Goal: Transaction & Acquisition: Purchase product/service

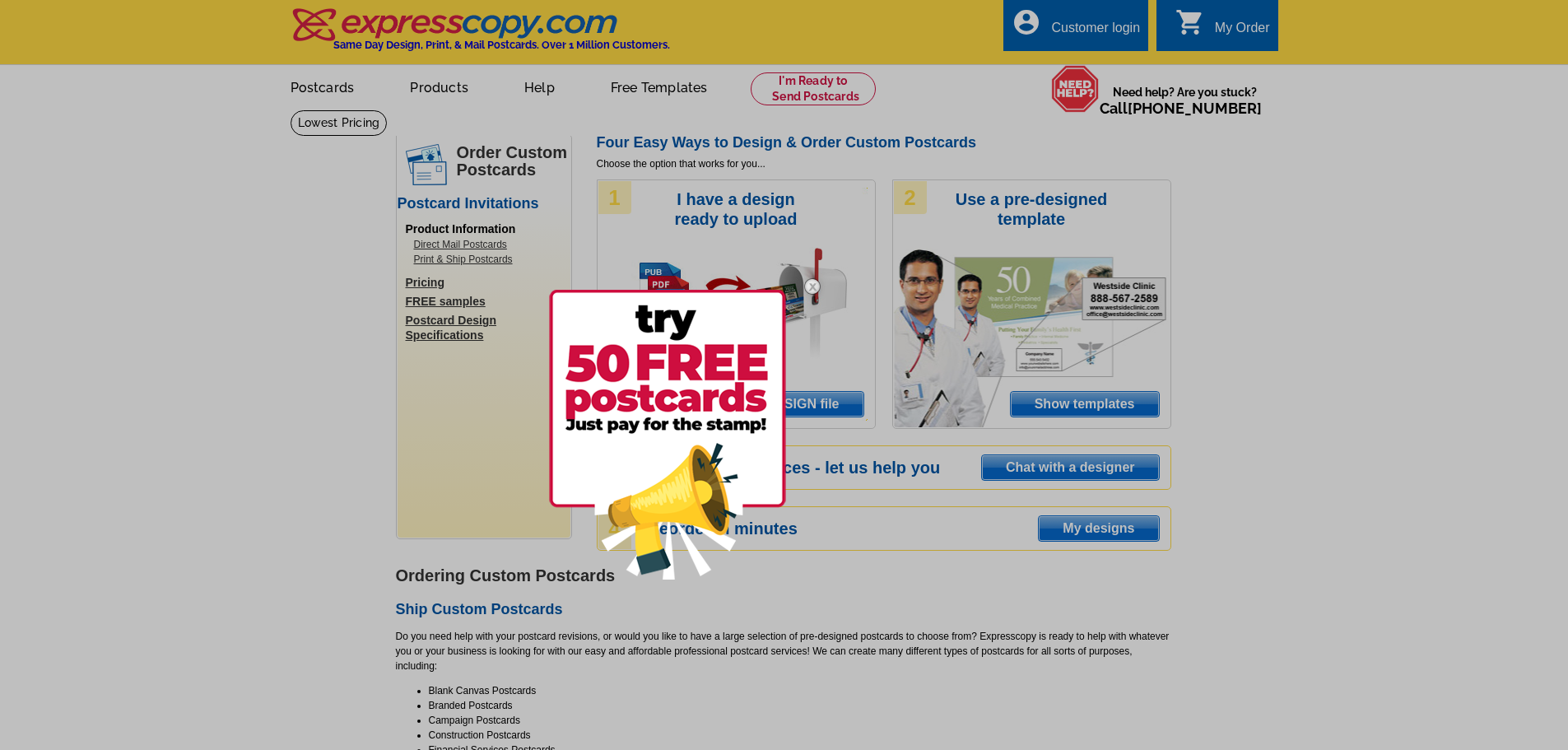
click at [811, 284] on img at bounding box center [812, 286] width 47 height 47
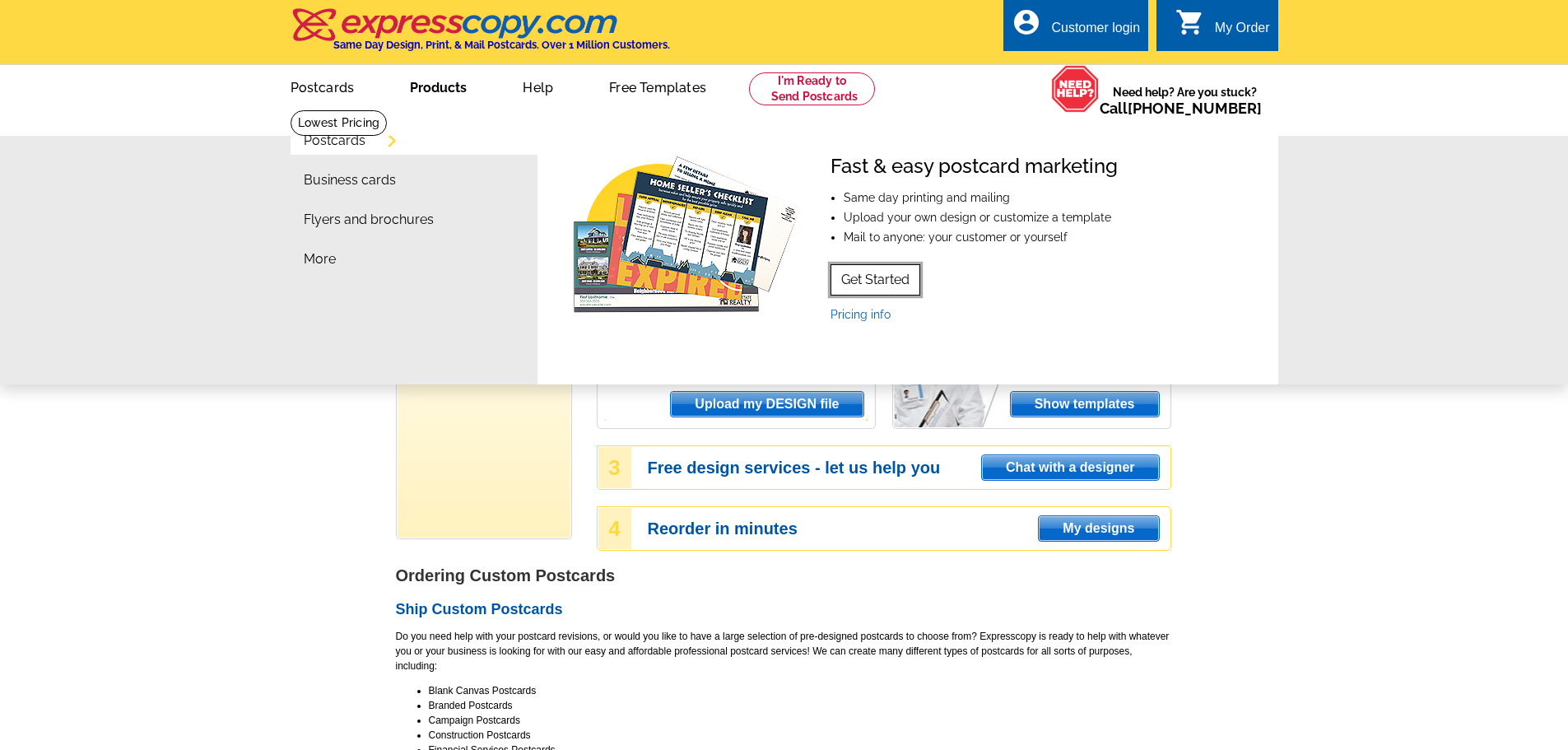
click at [881, 281] on link "Get Started" at bounding box center [876, 280] width 90 height 31
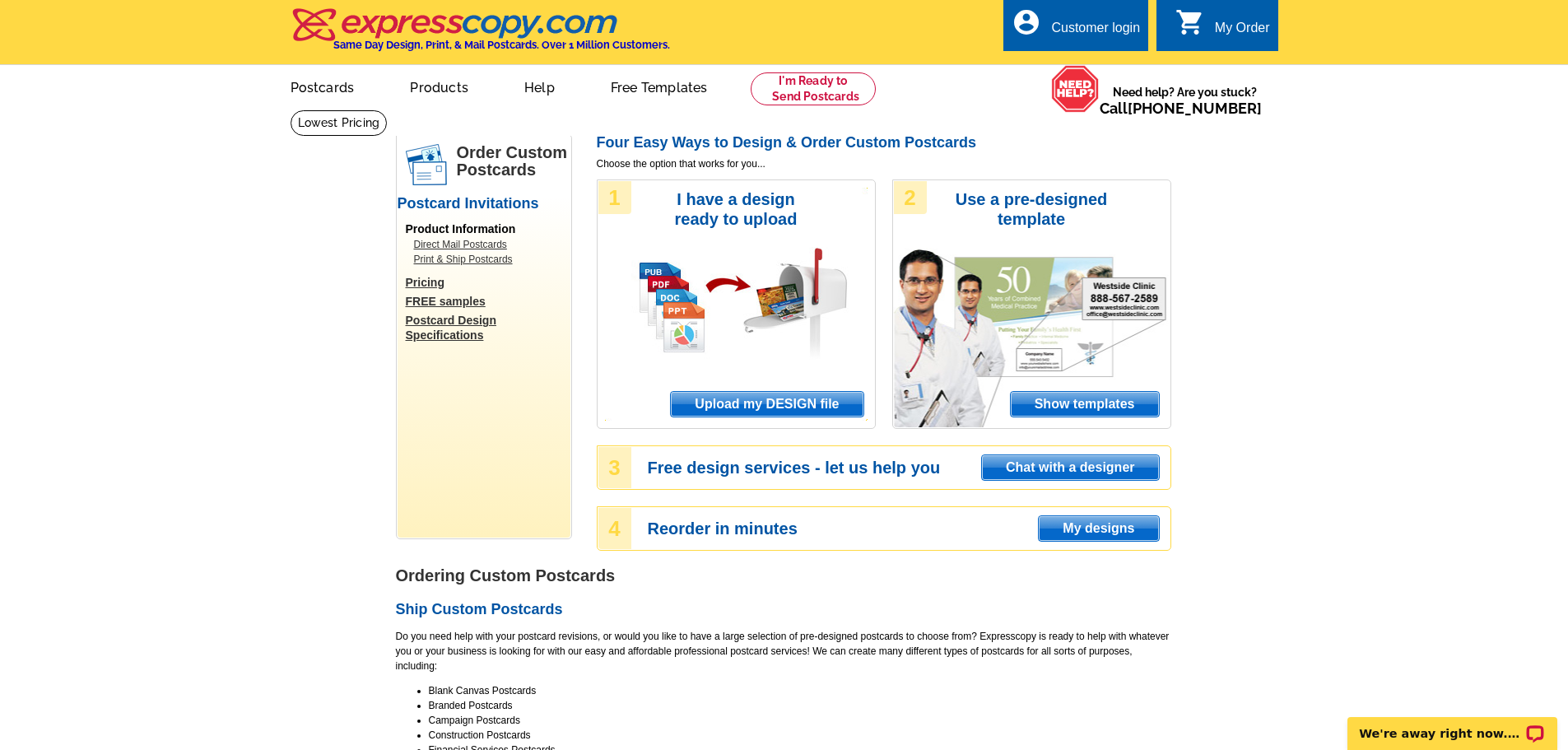
click at [481, 261] on link "Print & Ship Postcards" at bounding box center [488, 259] width 148 height 15
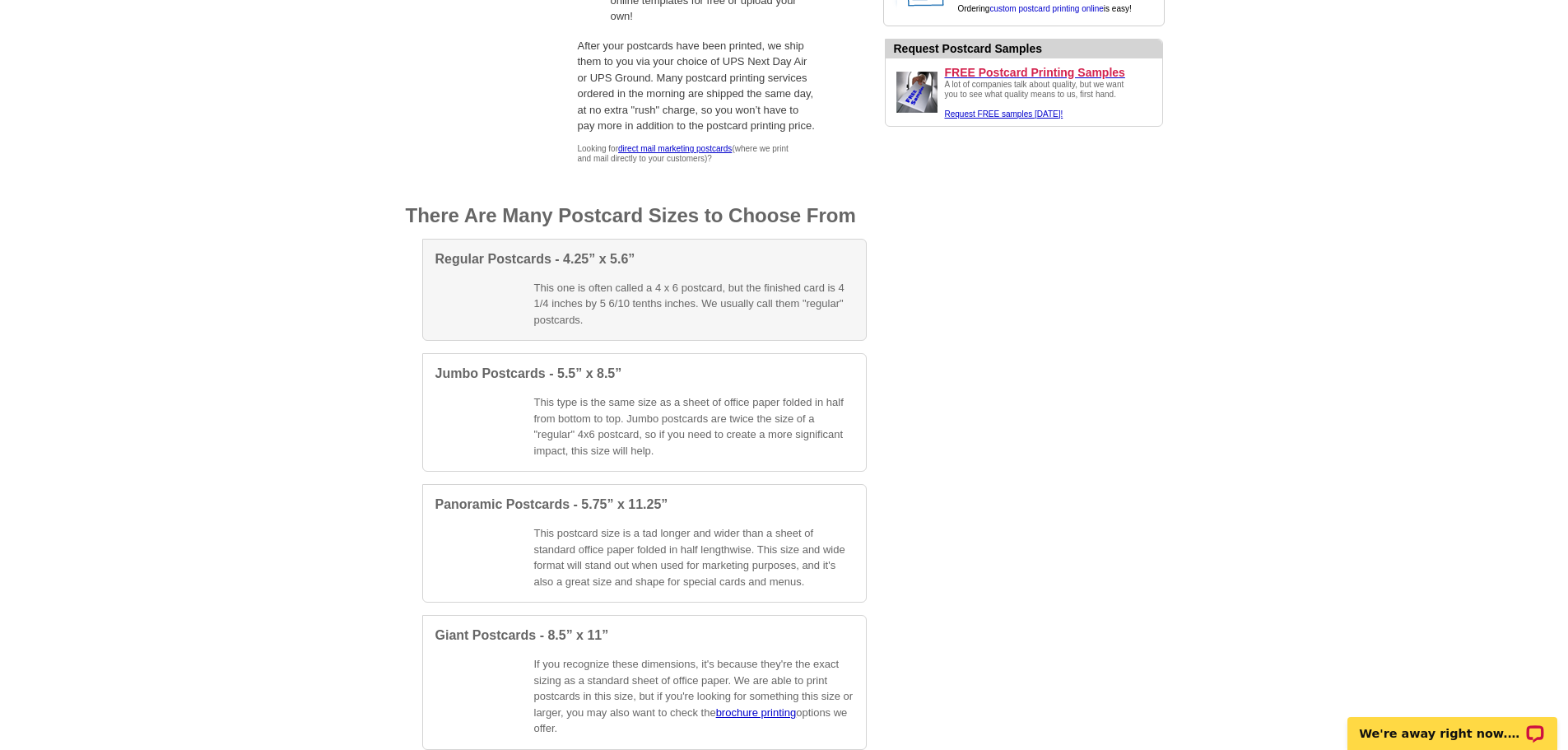
scroll to position [577, 0]
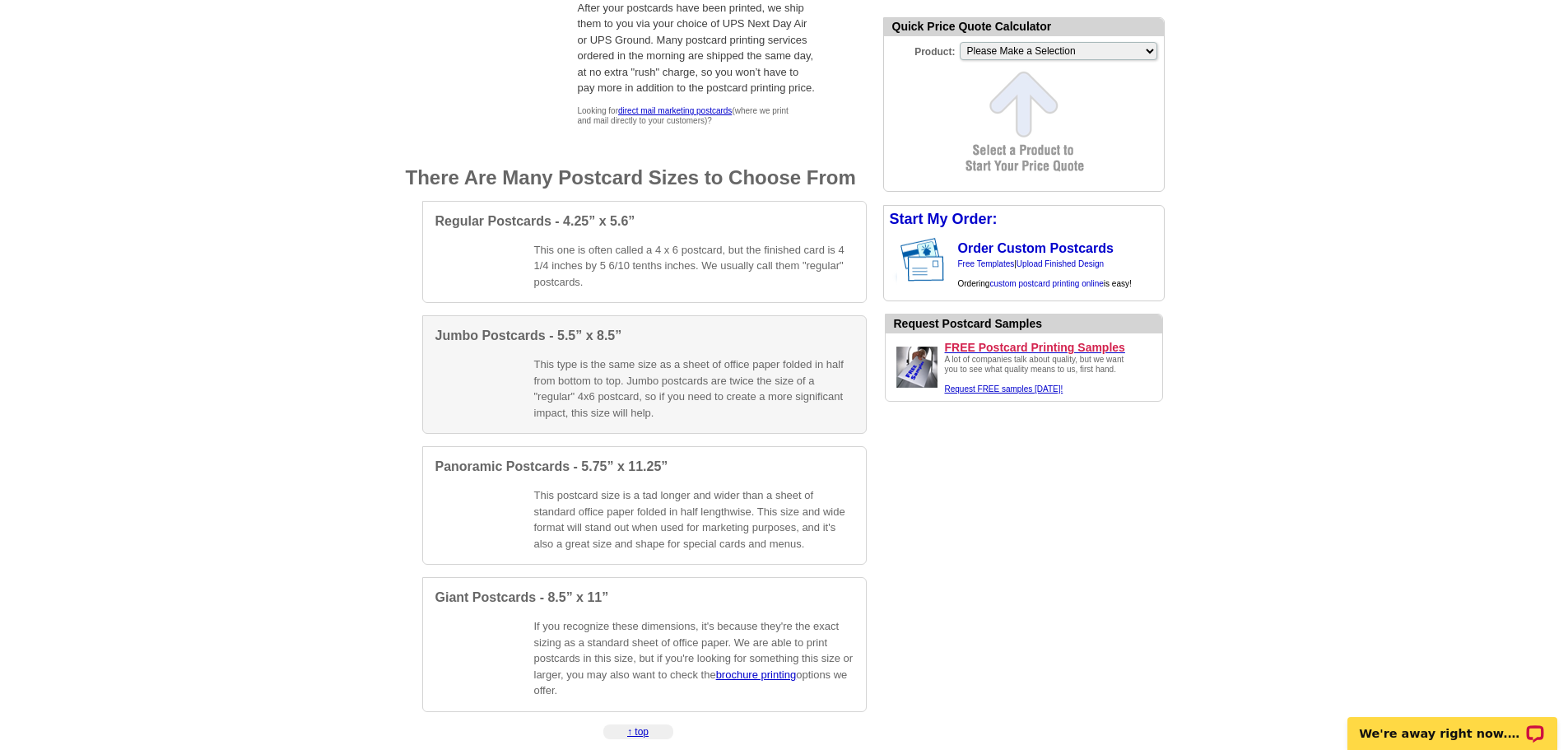
click at [692, 365] on p "This type is the same size as a sheet of office paper folded in half from botto…" at bounding box center [694, 389] width 320 height 64
select select "2"
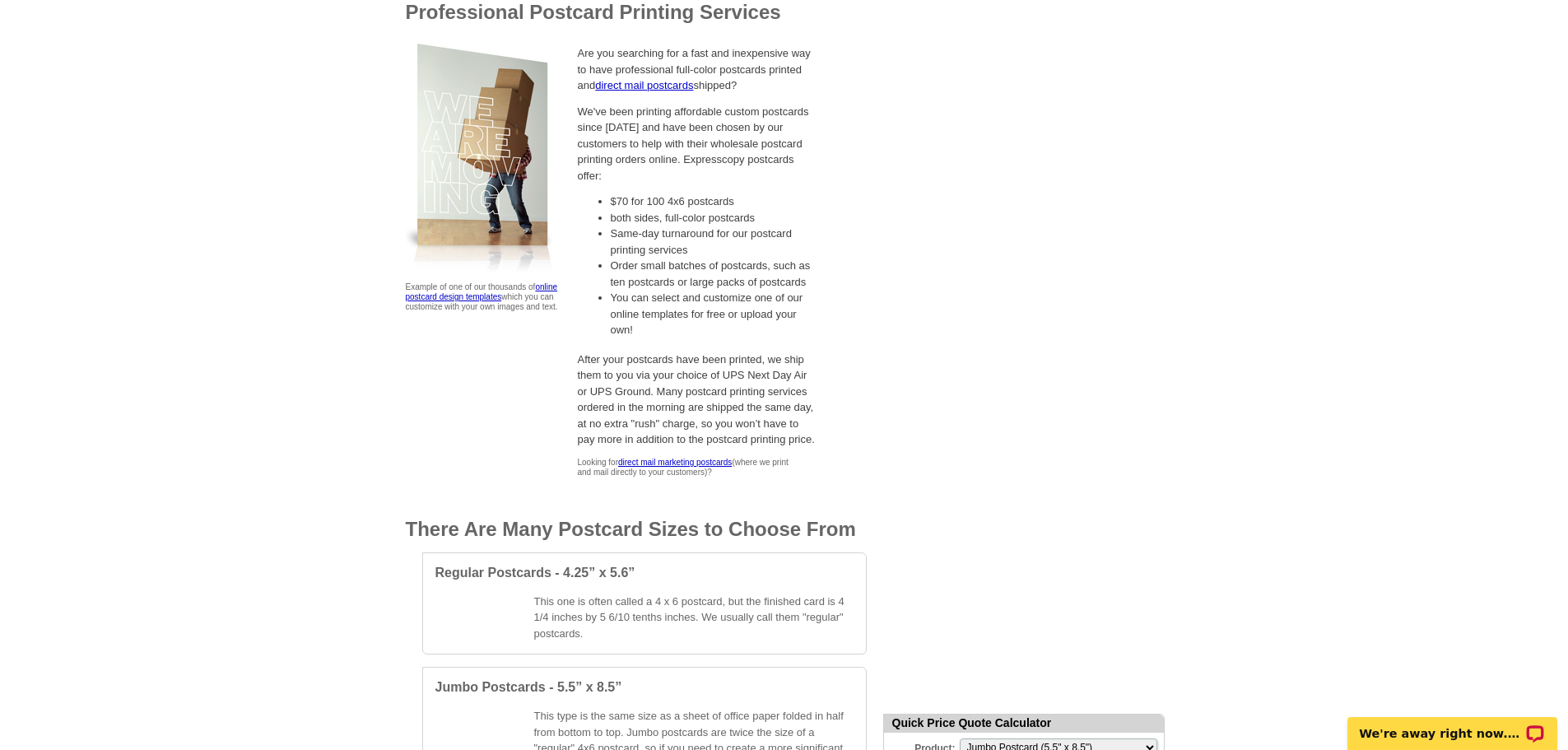
scroll to position [0, 0]
